Goal: Transaction & Acquisition: Obtain resource

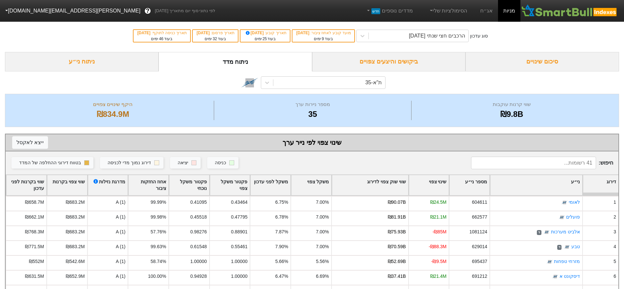
click at [374, 58] on div "ביקושים והיצעים צפויים" at bounding box center [389, 61] width 154 height 19
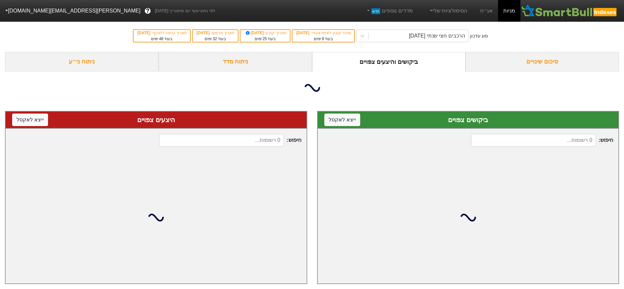
click at [559, 62] on div "סיכום שינויים" at bounding box center [543, 61] width 154 height 19
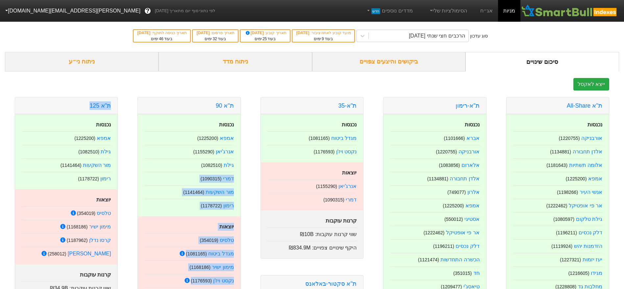
drag, startPoint x: 60, startPoint y: 103, endPoint x: 246, endPoint y: 181, distance: 202.1
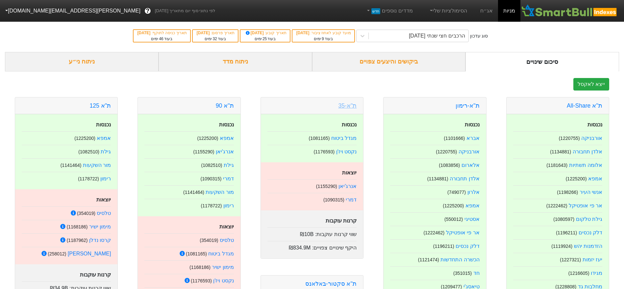
click at [348, 108] on link "ת"א-35" at bounding box center [348, 105] width 18 height 7
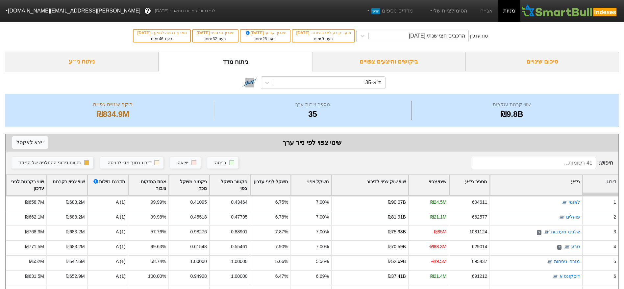
click at [384, 180] on div "שווי שוק צפוי לדירוג" at bounding box center [370, 185] width 76 height 20
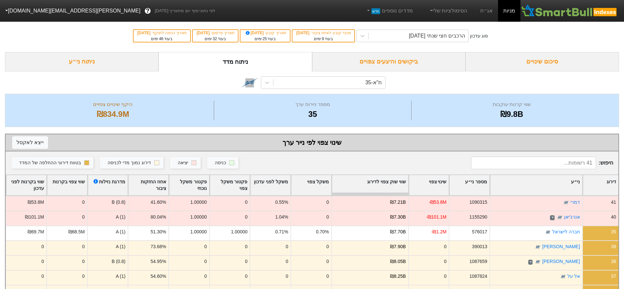
click at [384, 180] on div "שווי שוק צפוי לדירוג" at bounding box center [370, 185] width 76 height 20
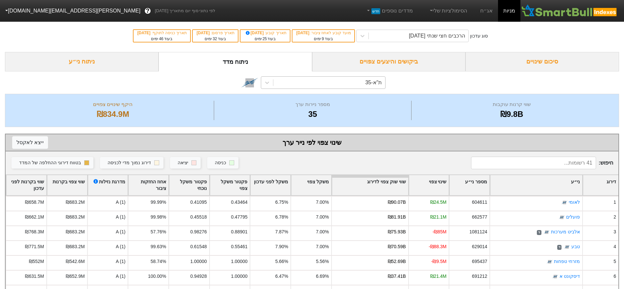
click at [369, 80] on div "ת"א-35" at bounding box center [373, 83] width 17 height 8
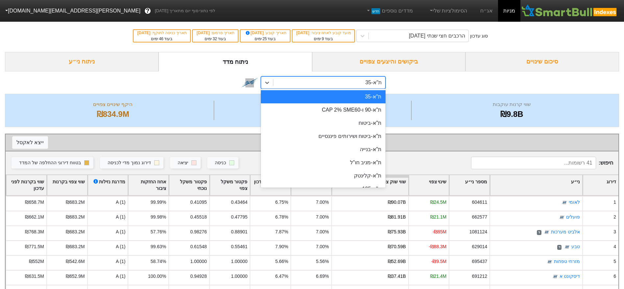
click at [436, 84] on div "option ת"א-35 focused, 1 of 29. 29 results available. Use Up and Down to choose…" at bounding box center [312, 82] width 615 height 22
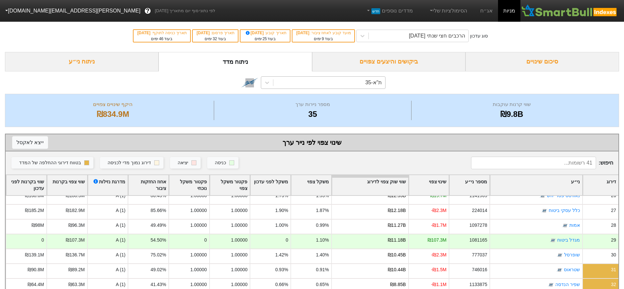
click at [361, 80] on div "ת"א-35" at bounding box center [330, 83] width 112 height 12
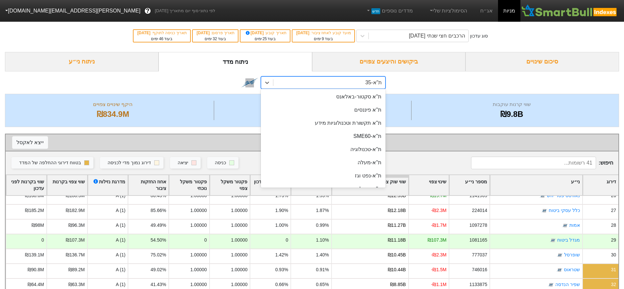
scroll to position [286, 0]
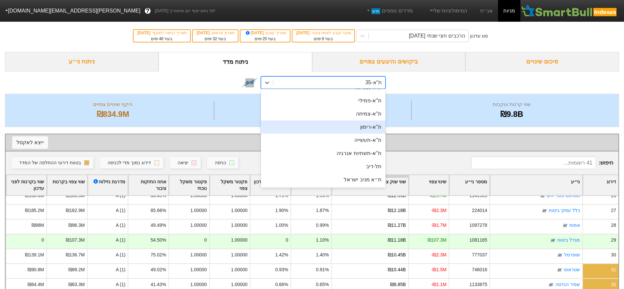
click at [384, 65] on div "ביקושים והיצעים צפויים" at bounding box center [389, 61] width 154 height 19
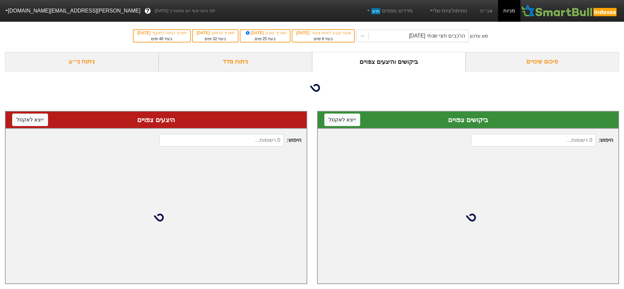
click at [580, 65] on div "סיכום שינויים" at bounding box center [543, 61] width 154 height 19
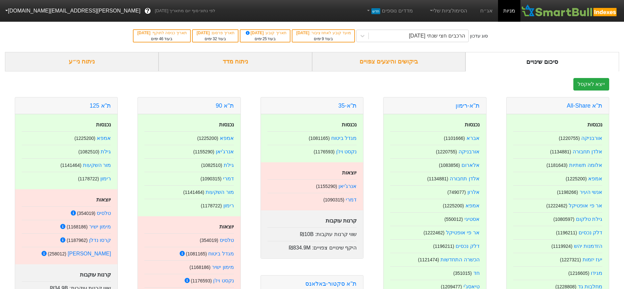
click at [224, 112] on div "ת''א 90" at bounding box center [189, 105] width 102 height 17
click at [225, 107] on link "ת''א 90" at bounding box center [225, 105] width 18 height 7
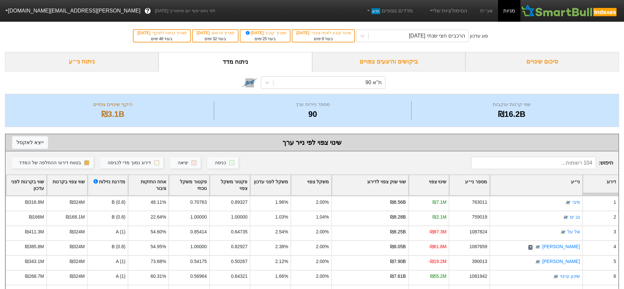
click at [381, 186] on div "שווי שוק צפוי לדירוג" at bounding box center [370, 185] width 76 height 20
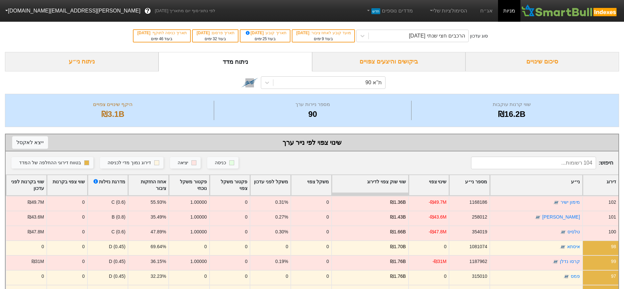
click at [381, 186] on div "שווי שוק צפוי לדירוג" at bounding box center [370, 185] width 76 height 20
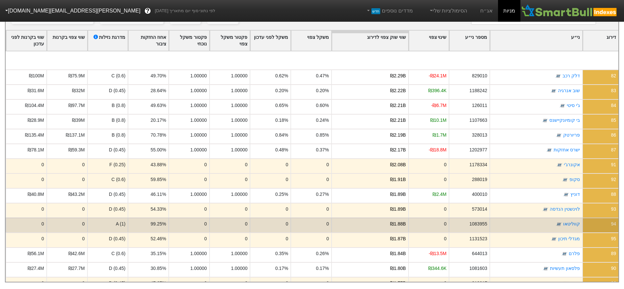
scroll to position [1310, 0]
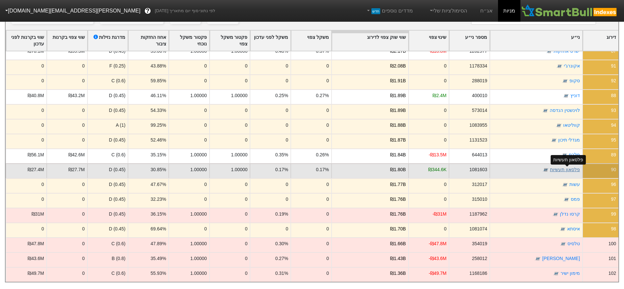
click at [567, 167] on link "פלסאון תעשיות" at bounding box center [565, 169] width 30 height 5
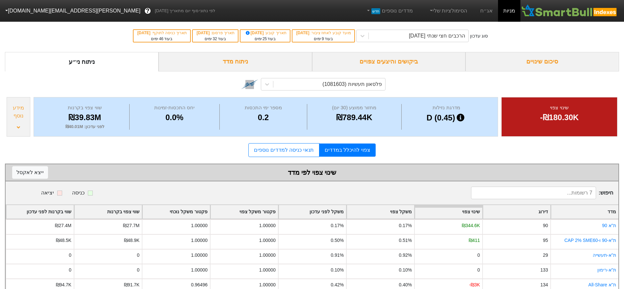
click at [425, 61] on div "ביקושים והיצעים צפויים" at bounding box center [389, 61] width 154 height 19
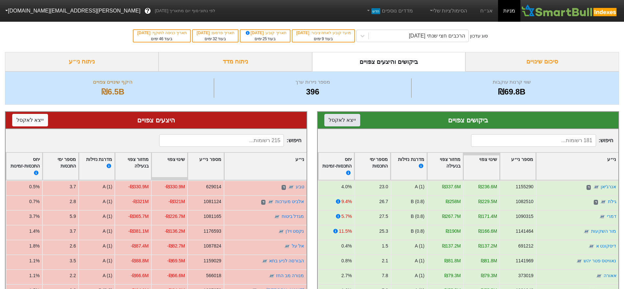
click at [341, 120] on button "ייצא ל אקסל" at bounding box center [343, 120] width 36 height 13
click at [19, 120] on button "ייצא ל אקסל" at bounding box center [30, 120] width 36 height 13
click at [33, 125] on button "ייצא ל אקסל" at bounding box center [30, 120] width 36 height 13
click at [544, 61] on div "סיכום שינויים" at bounding box center [543, 61] width 154 height 19
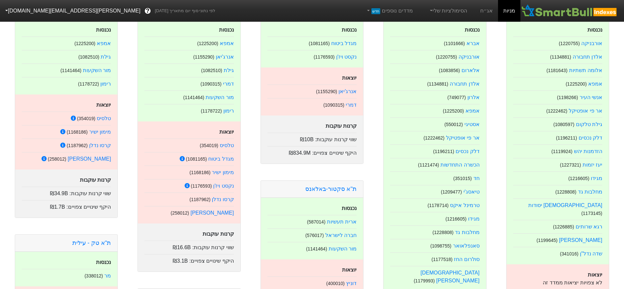
scroll to position [99, 0]
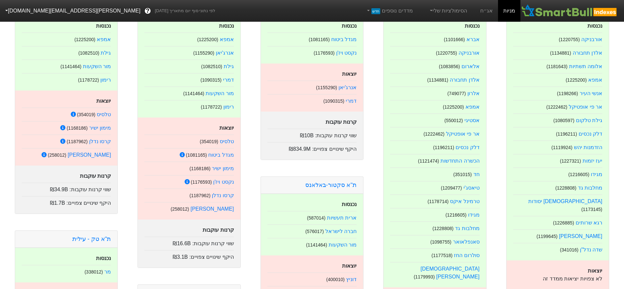
click at [57, 272] on div "מר ( 338012 )" at bounding box center [66, 270] width 89 height 11
